Goal: Contribute content: Contribute content

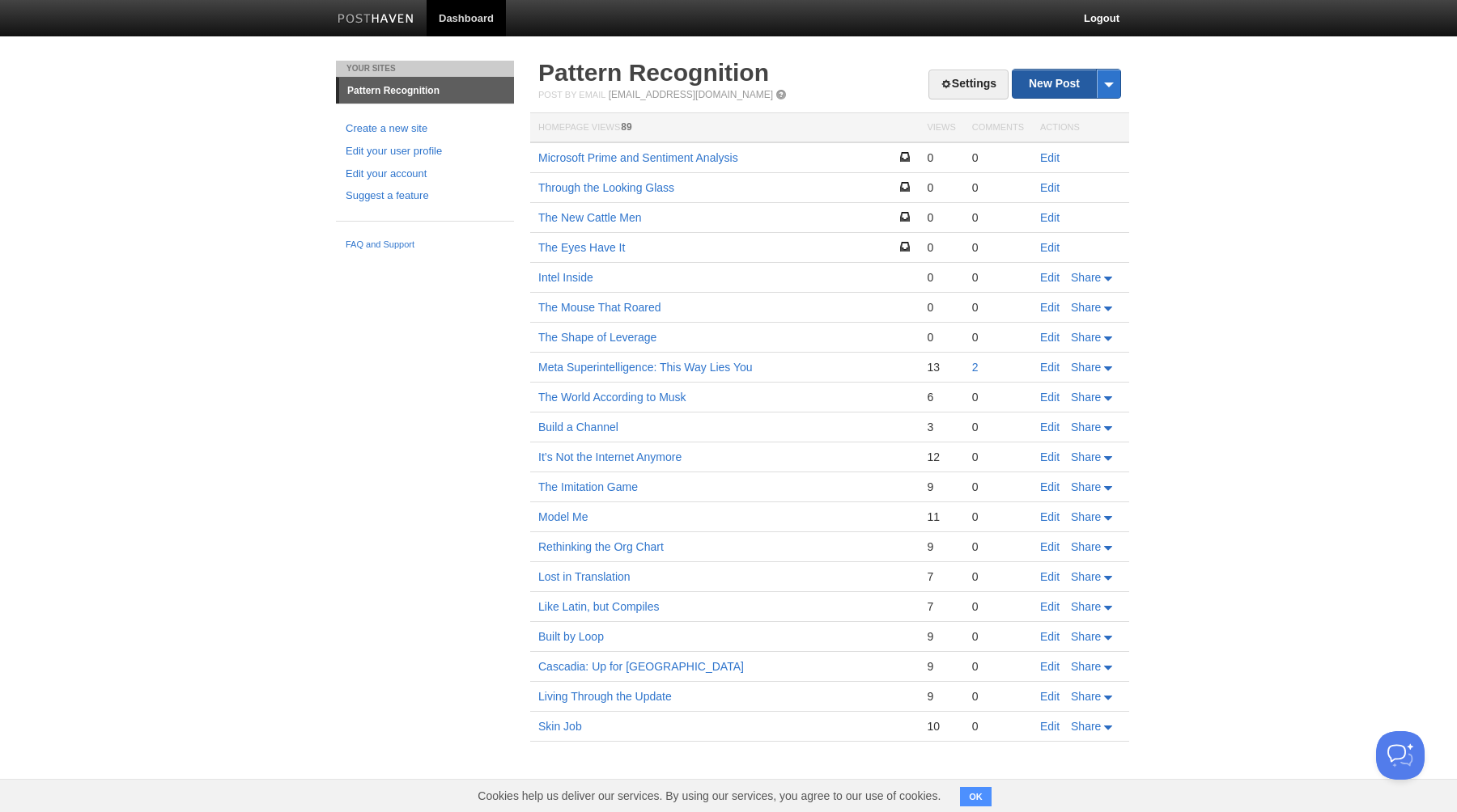
click at [1044, 83] on link "New Post" at bounding box center [1066, 83] width 107 height 28
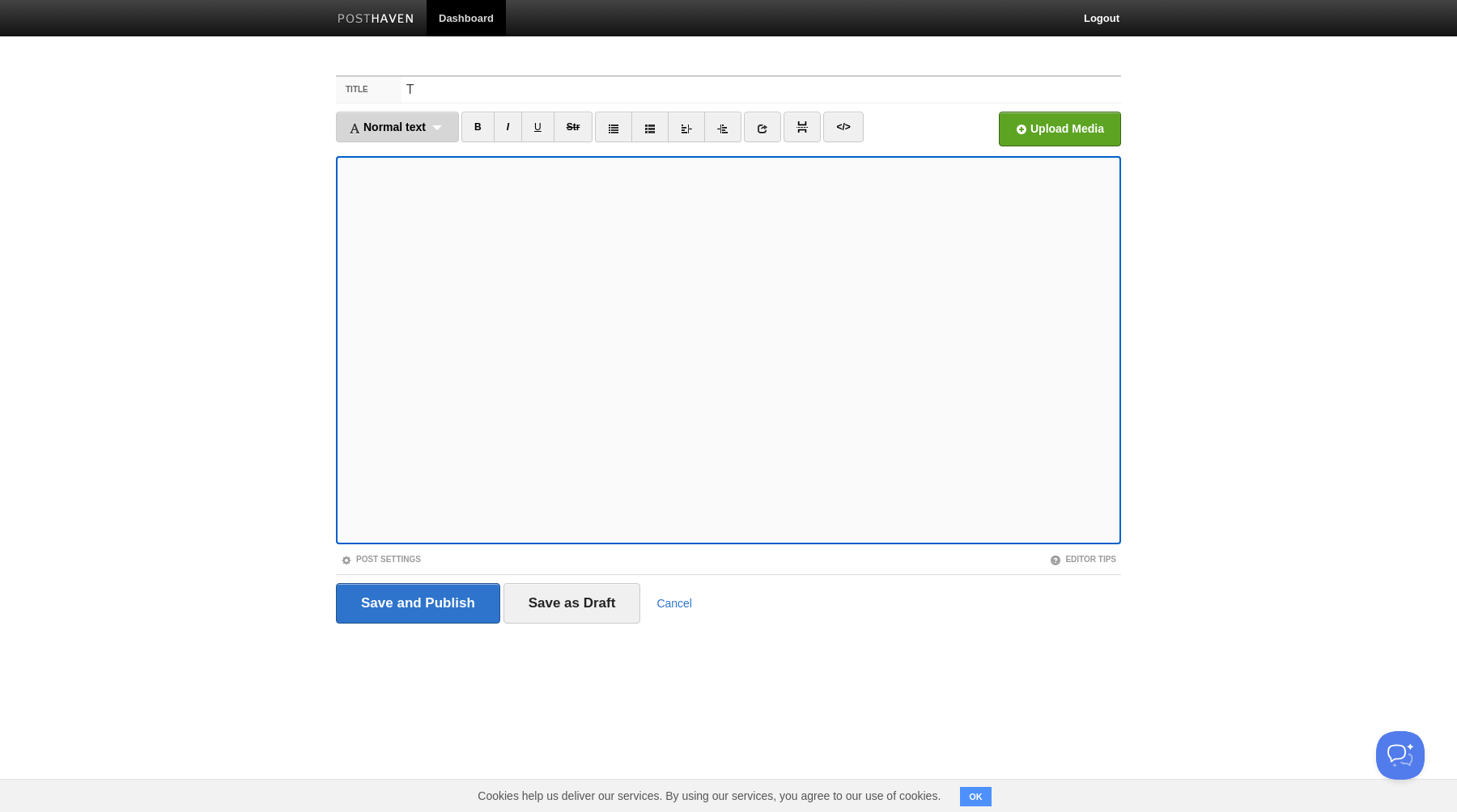
click at [444, 126] on div "Normal text Normal text Heading 1 Heading 2 Heading 3" at bounding box center [397, 127] width 123 height 31
click at [401, 157] on link "Normal text" at bounding box center [397, 156] width 121 height 25
click at [451, 85] on input "T" at bounding box center [761, 89] width 719 height 25
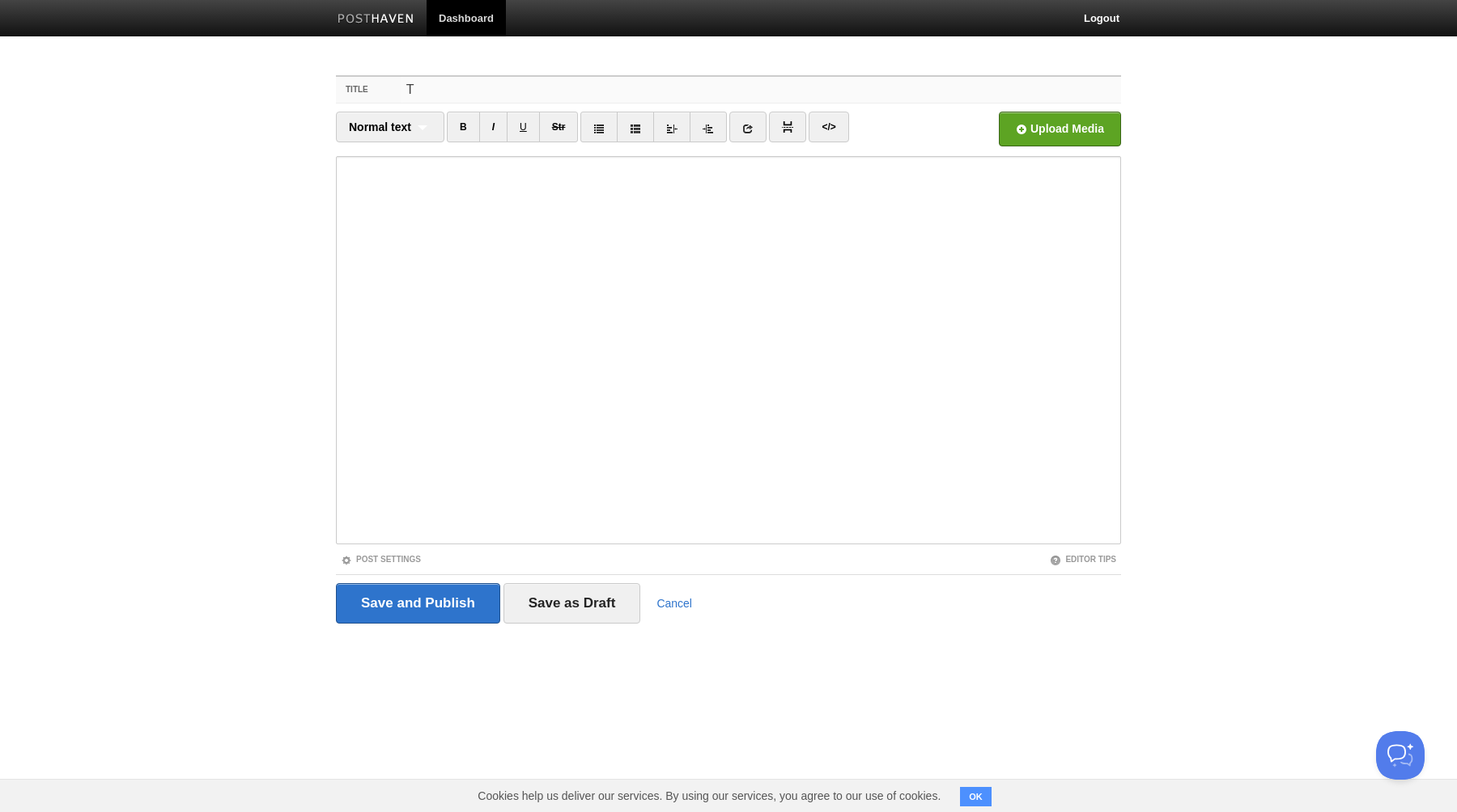
click at [451, 85] on input "T" at bounding box center [761, 89] width 719 height 25
paste input "he Splinternet"
type input "The Splinternet"
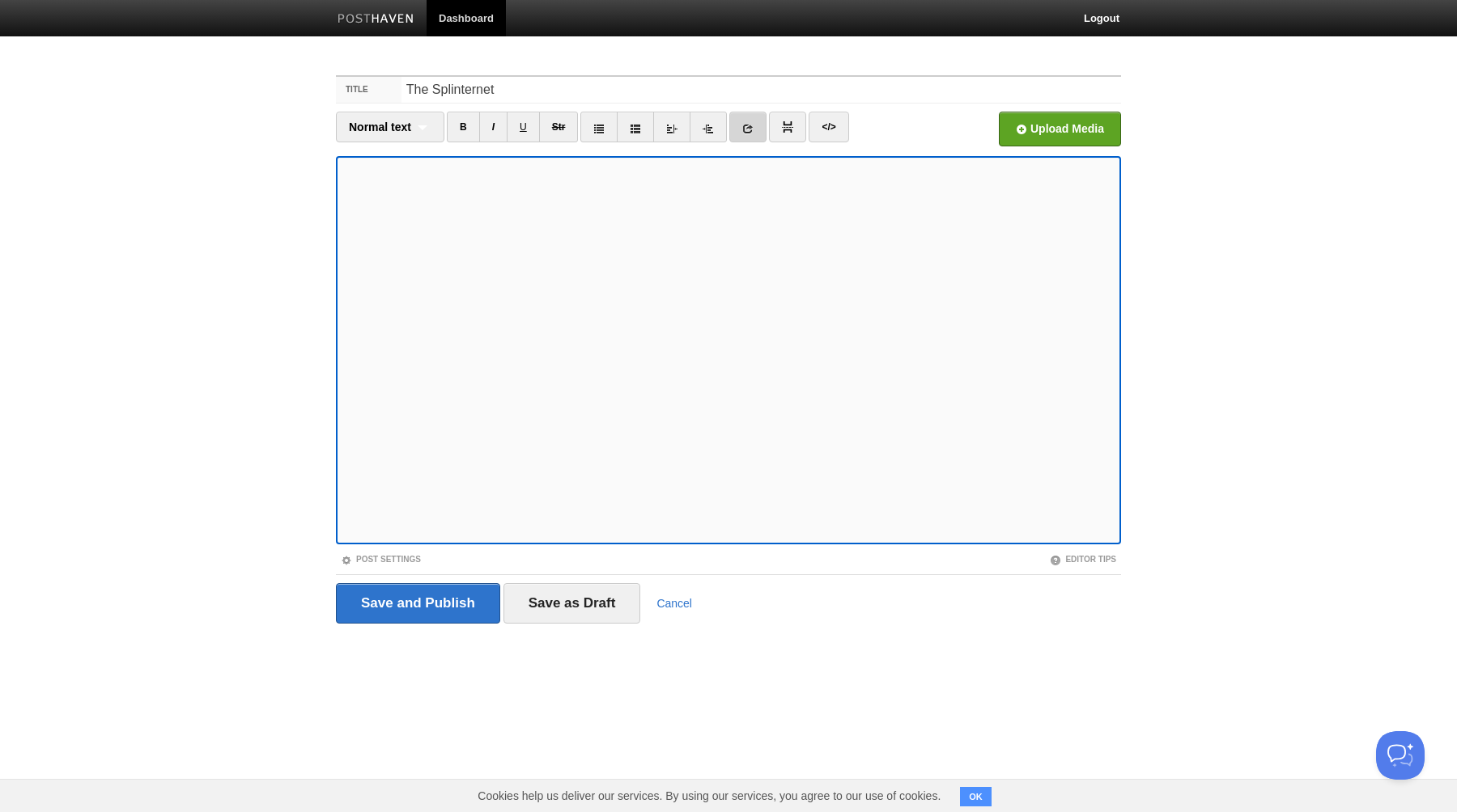
click at [750, 131] on icon at bounding box center [747, 128] width 11 height 11
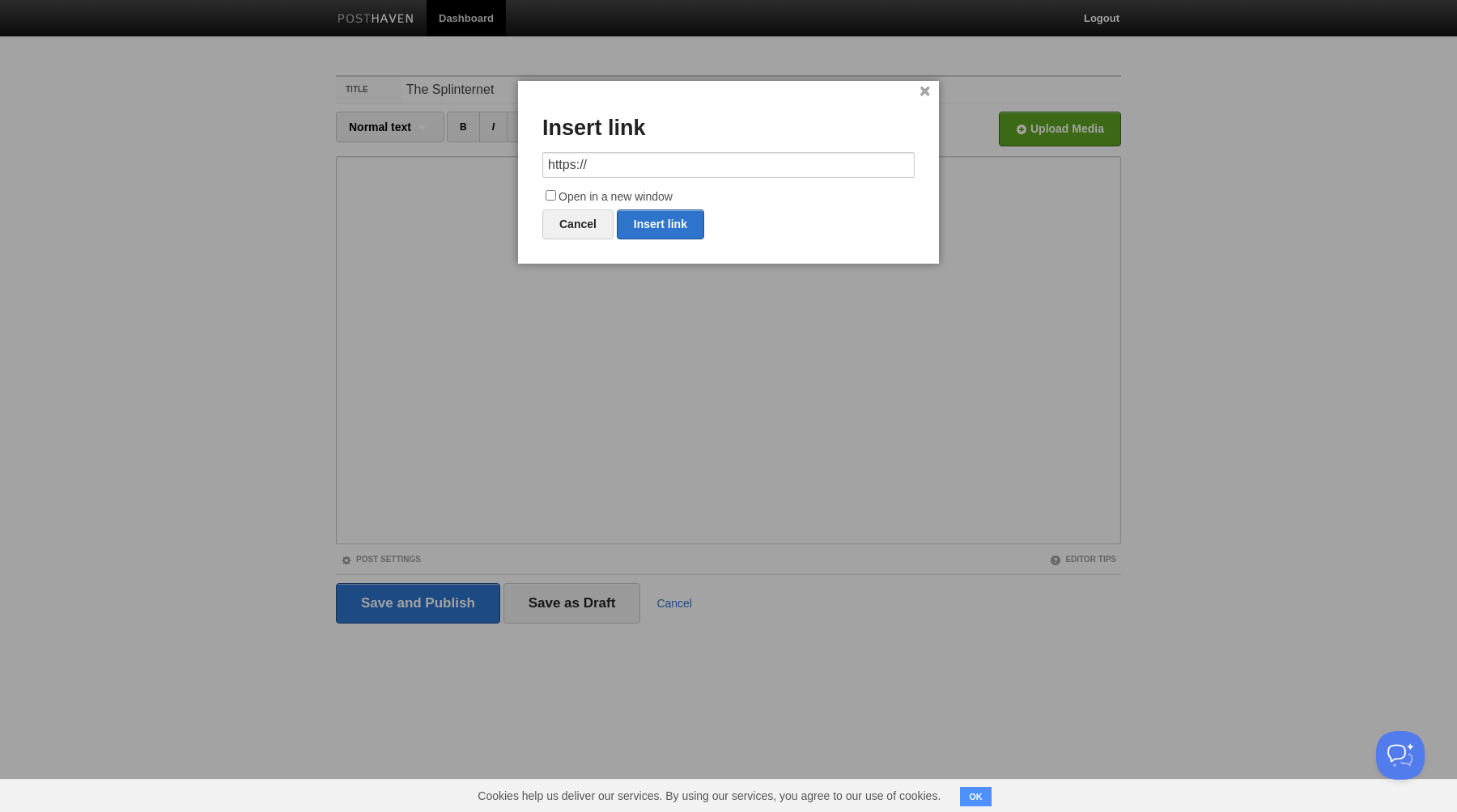
click at [616, 168] on input "https://" at bounding box center [728, 164] width 372 height 25
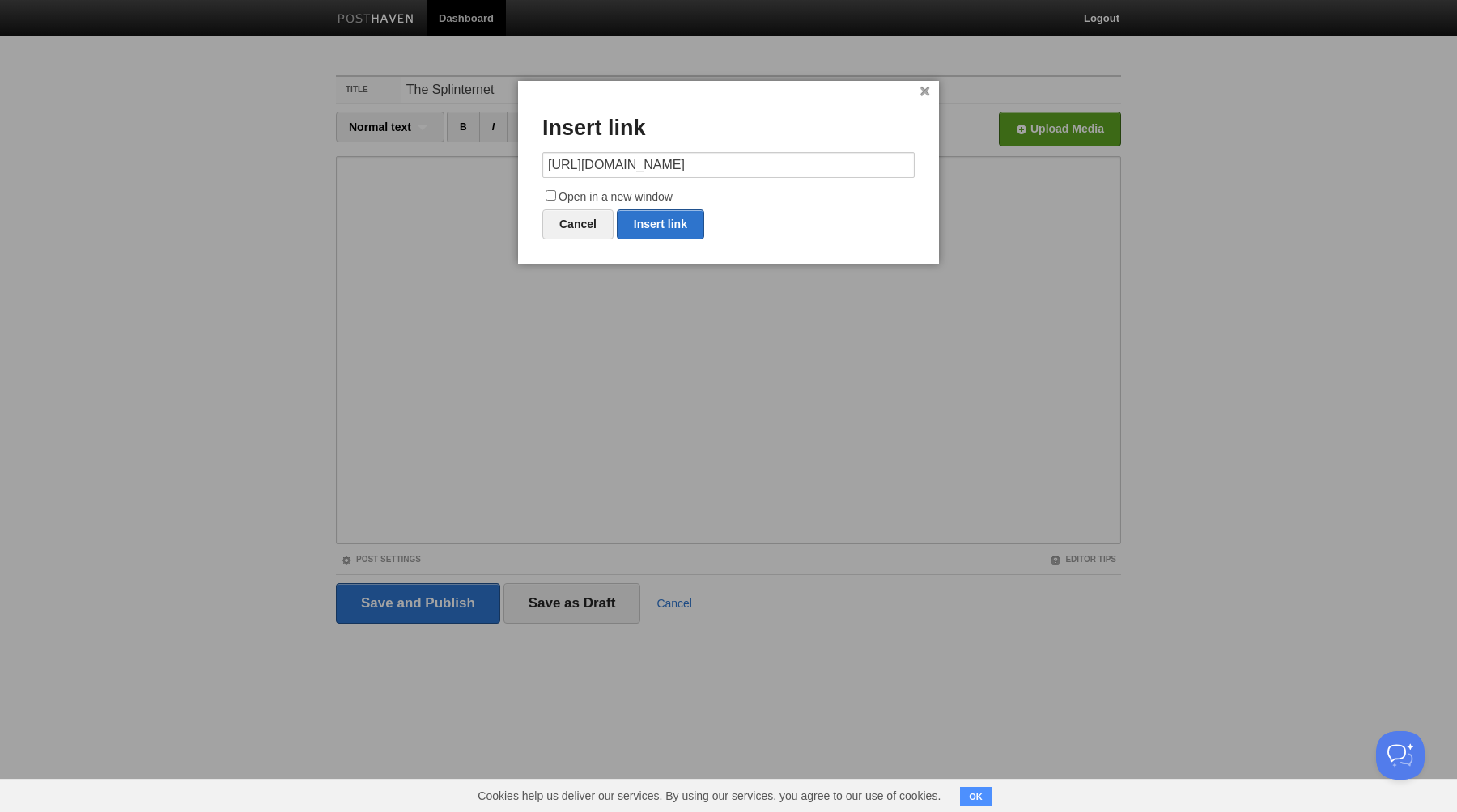
type input "[URL][DOMAIN_NAME]"
click at [554, 197] on input "Open in a new window" at bounding box center [550, 195] width 11 height 11
checkbox input "true"
click at [653, 218] on link "Insert link" at bounding box center [659, 224] width 87 height 30
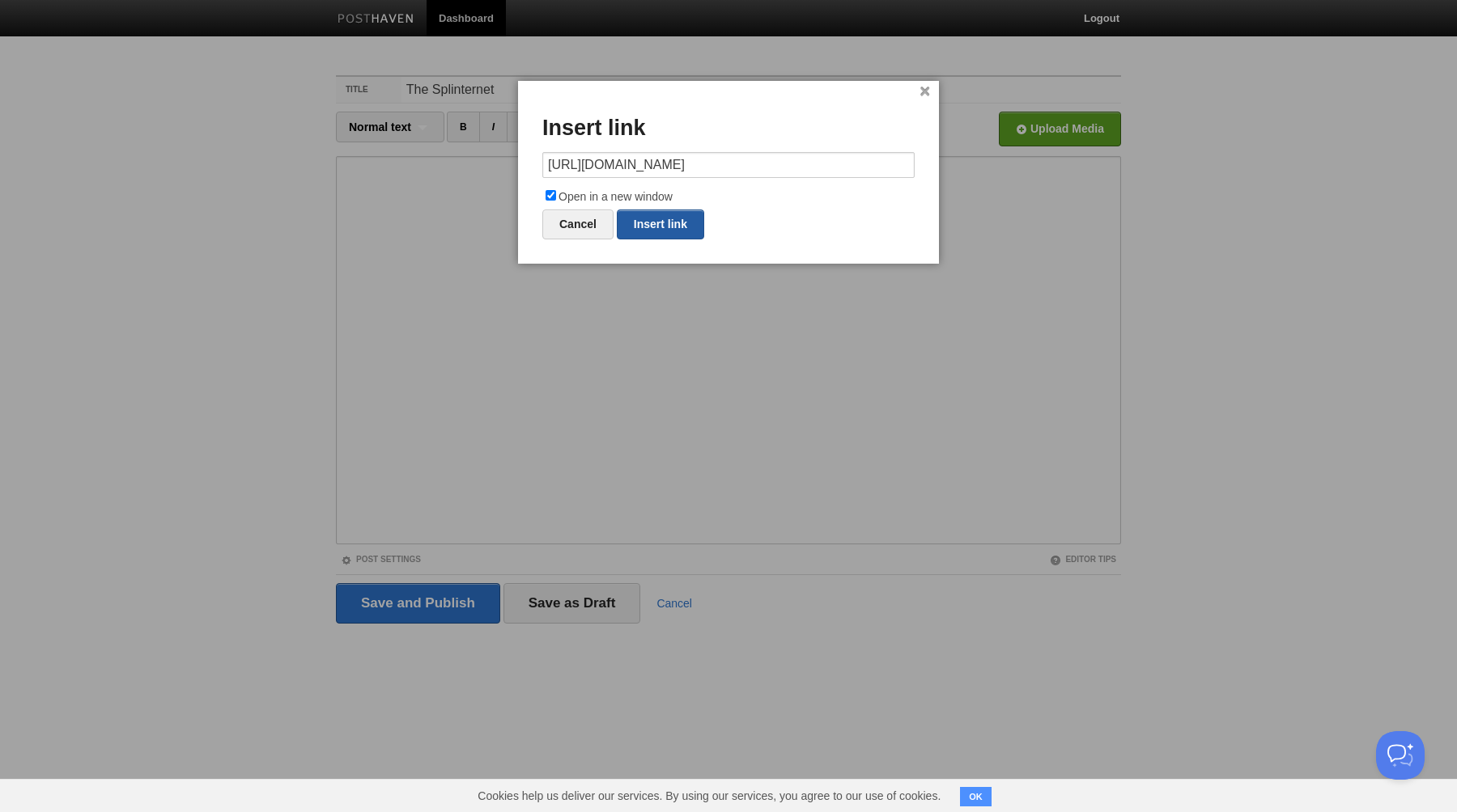
type input "https://"
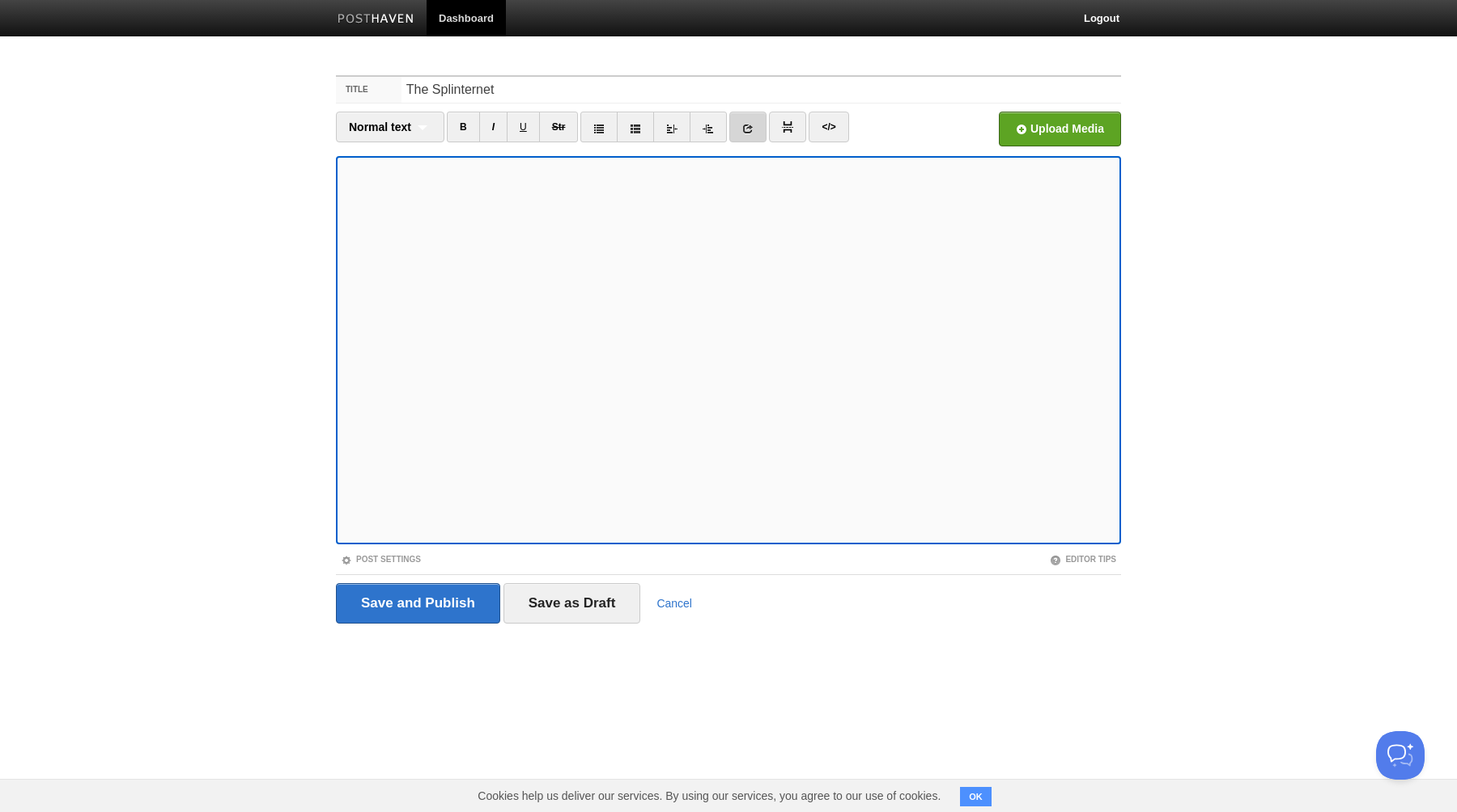
click at [749, 127] on icon at bounding box center [747, 128] width 11 height 11
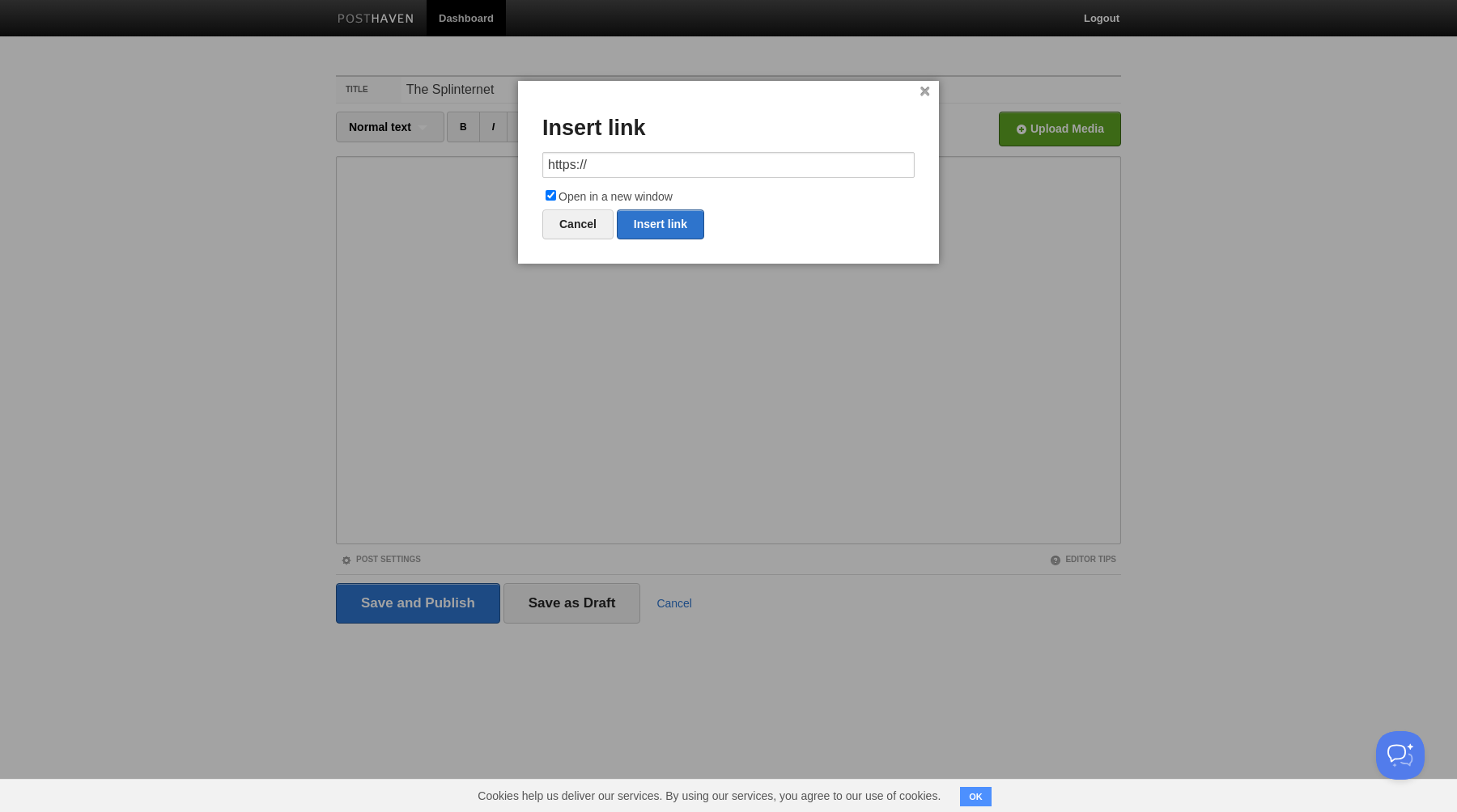
click at [650, 168] on input "https://" at bounding box center [728, 164] width 372 height 25
click at [666, 223] on link "Insert link" at bounding box center [659, 224] width 87 height 30
type input "https://"
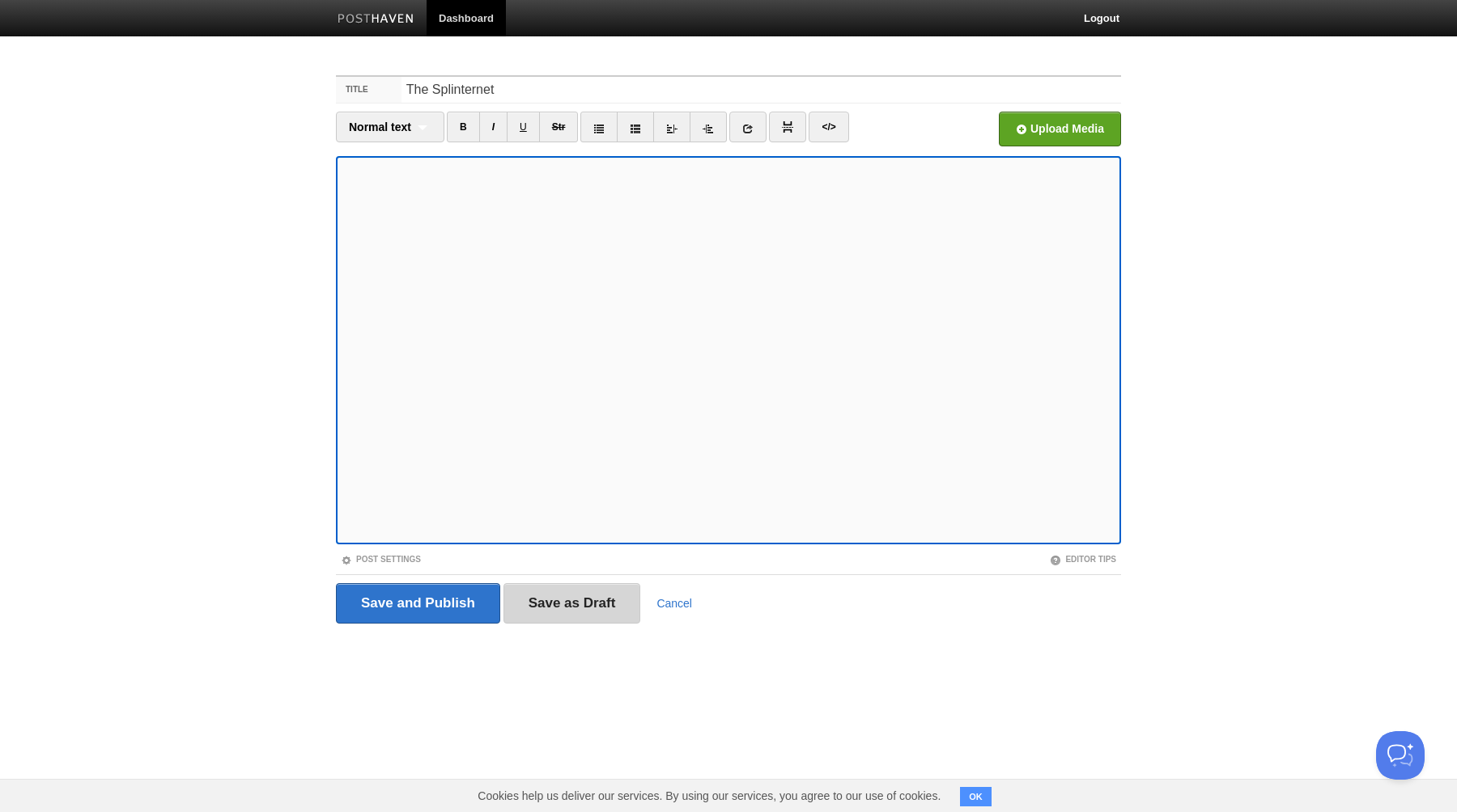
click at [557, 604] on input "Save as Draft" at bounding box center [572, 604] width 137 height 40
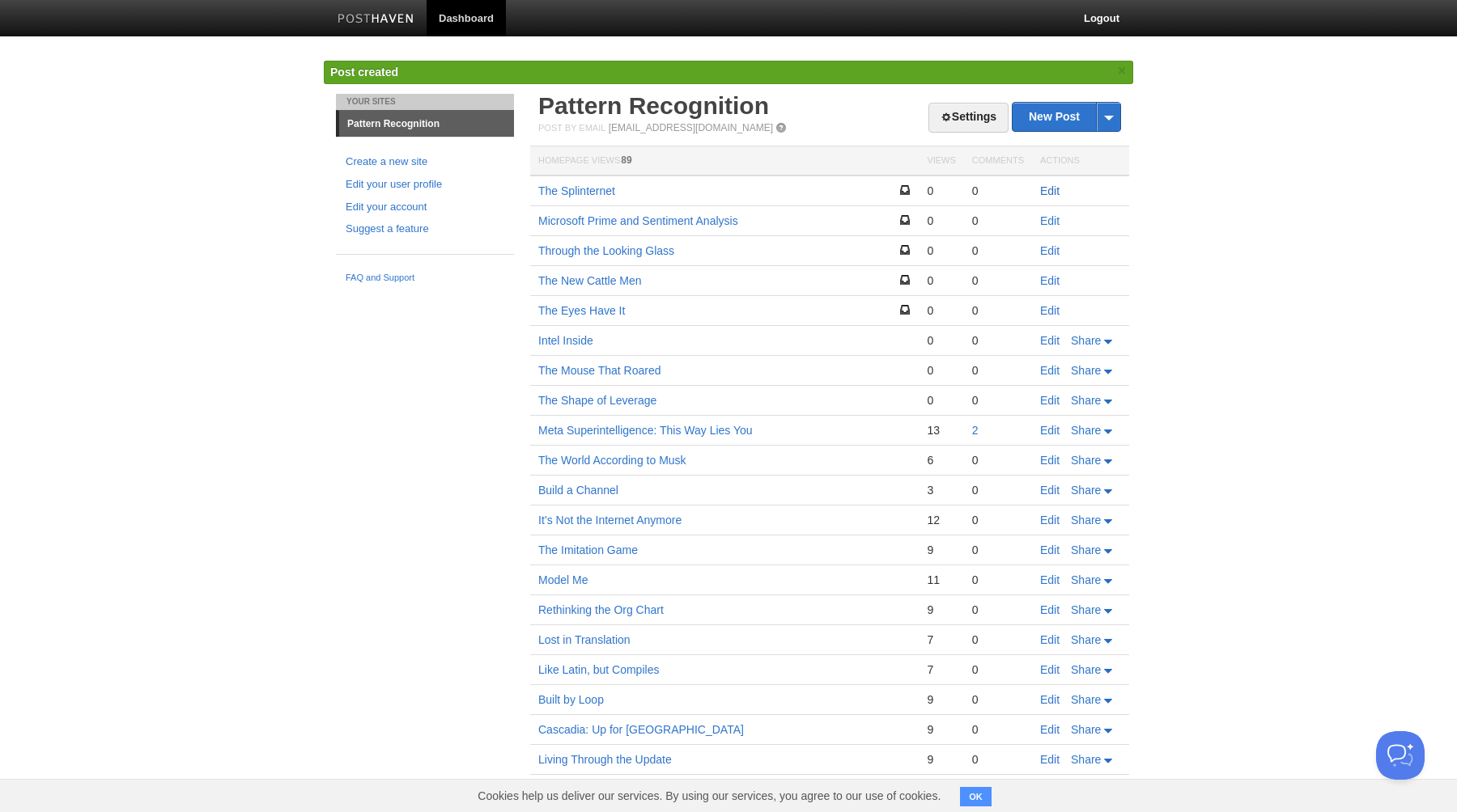
click at [1050, 191] on link "Edit" at bounding box center [1050, 191] width 19 height 13
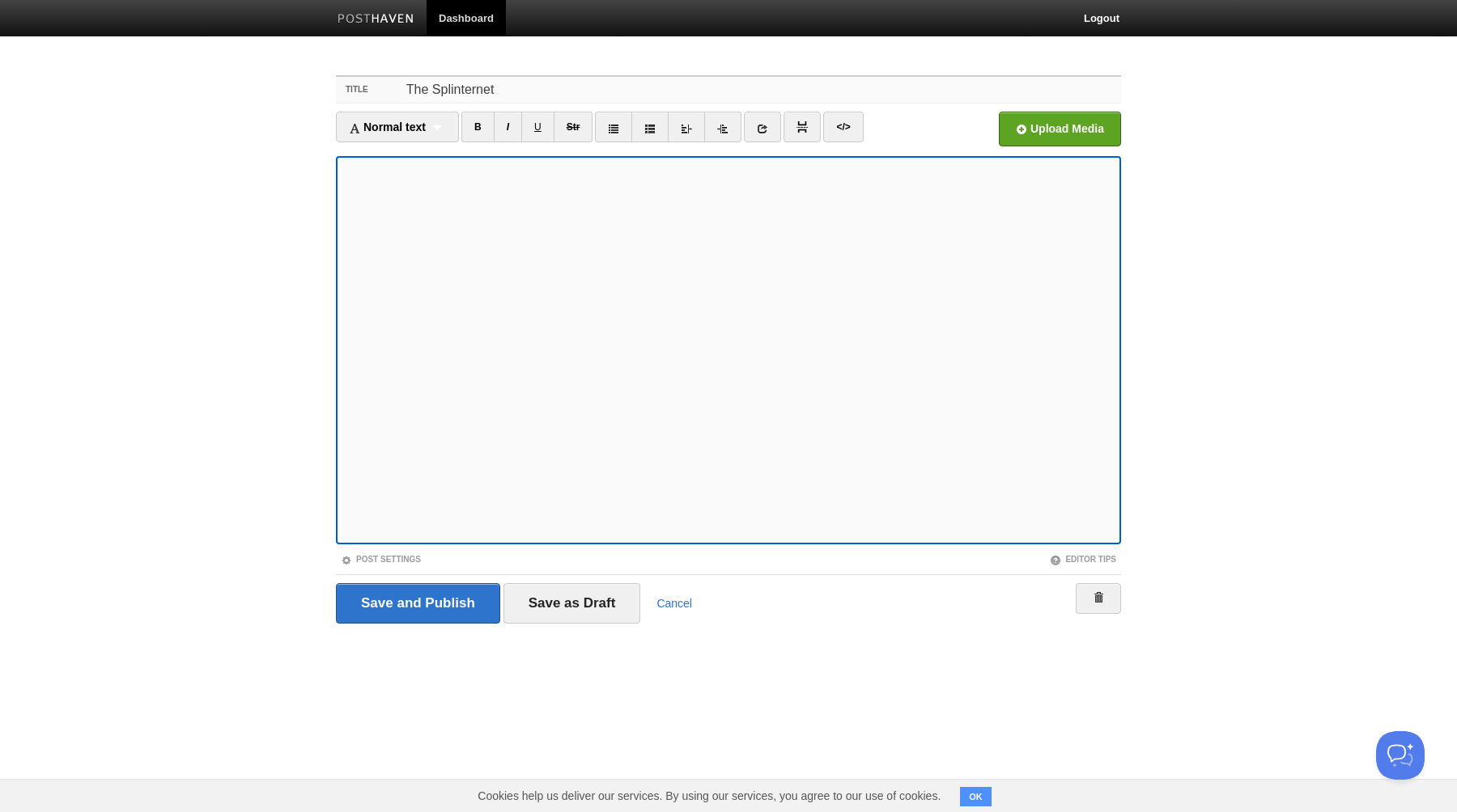
click at [517, 91] on input "The Splinternet" at bounding box center [761, 89] width 719 height 25
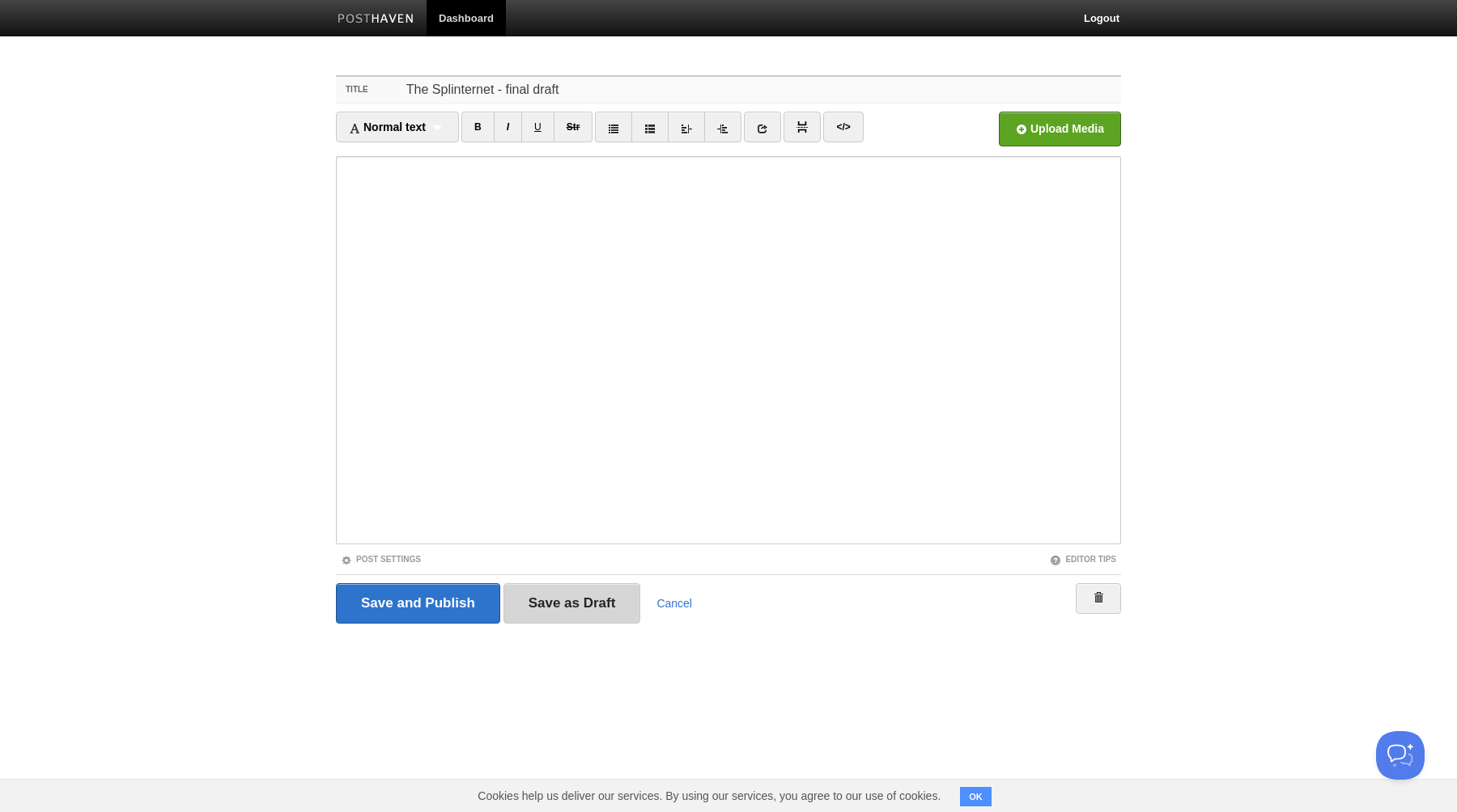
type input "The Splinternet - final draft"
click at [558, 601] on input "Save as Draft" at bounding box center [572, 604] width 137 height 40
